Goal: Task Accomplishment & Management: Complete application form

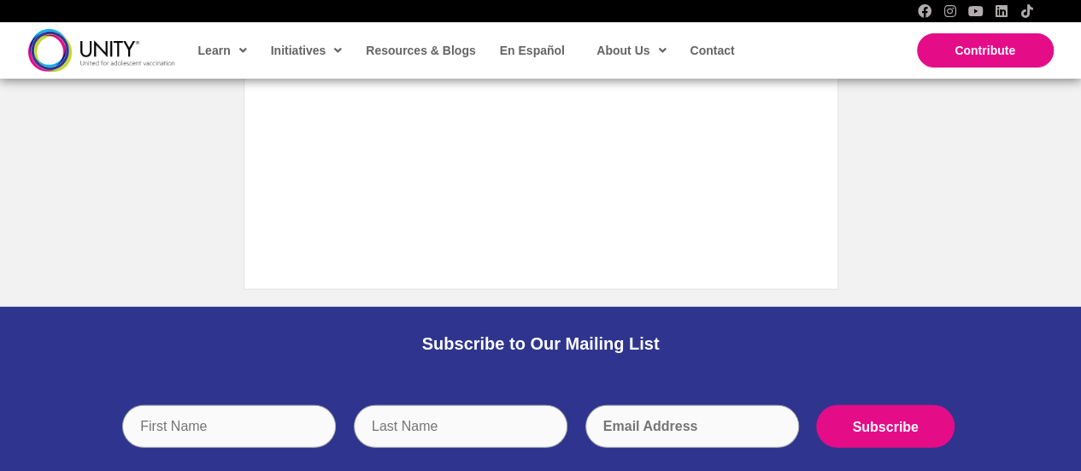
scroll to position [2279, 0]
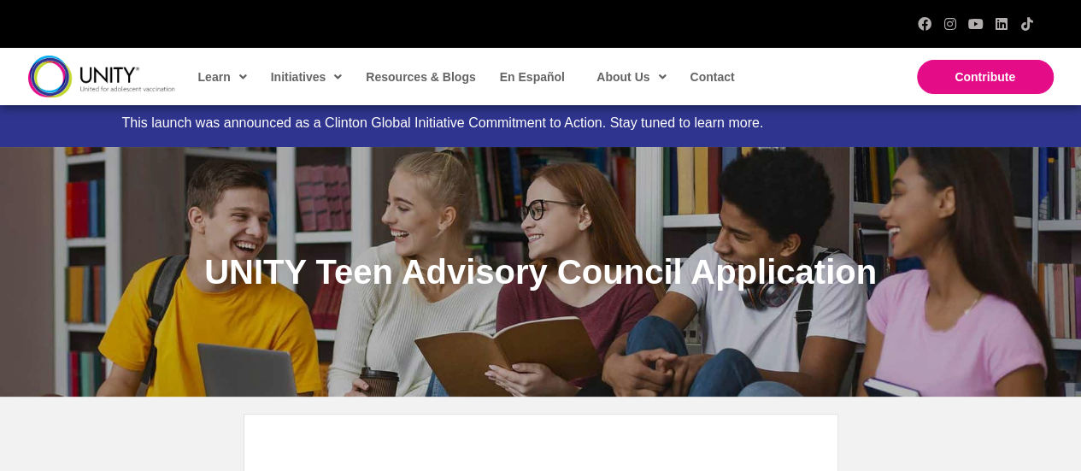
scroll to position [24, 0]
